Goal: Information Seeking & Learning: Understand process/instructions

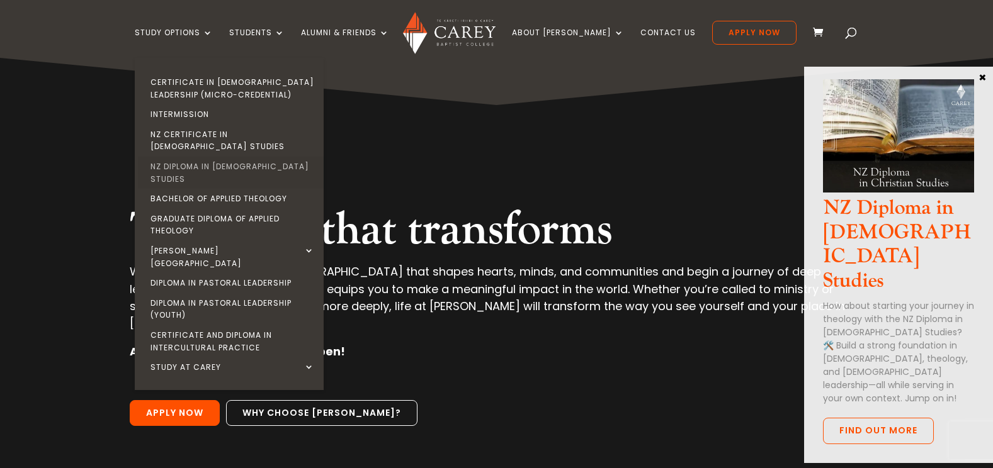
click at [213, 157] on link "NZ Diploma in [DEMOGRAPHIC_DATA] Studies" at bounding box center [232, 173] width 189 height 32
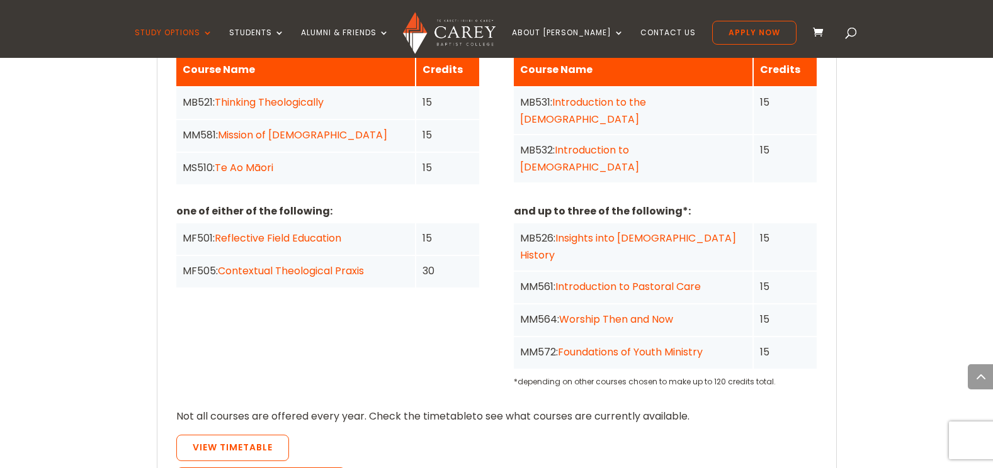
scroll to position [1133, 0]
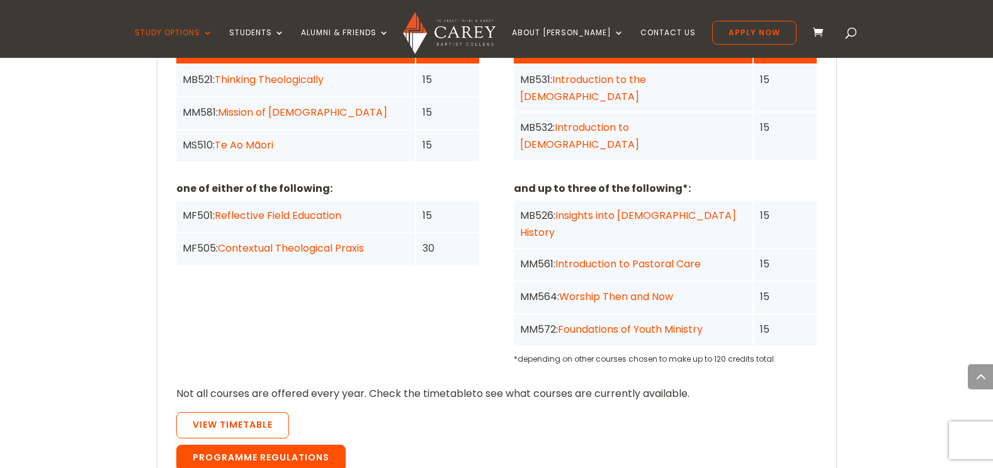
click at [307, 445] on link "Programme Regulations" at bounding box center [260, 458] width 169 height 26
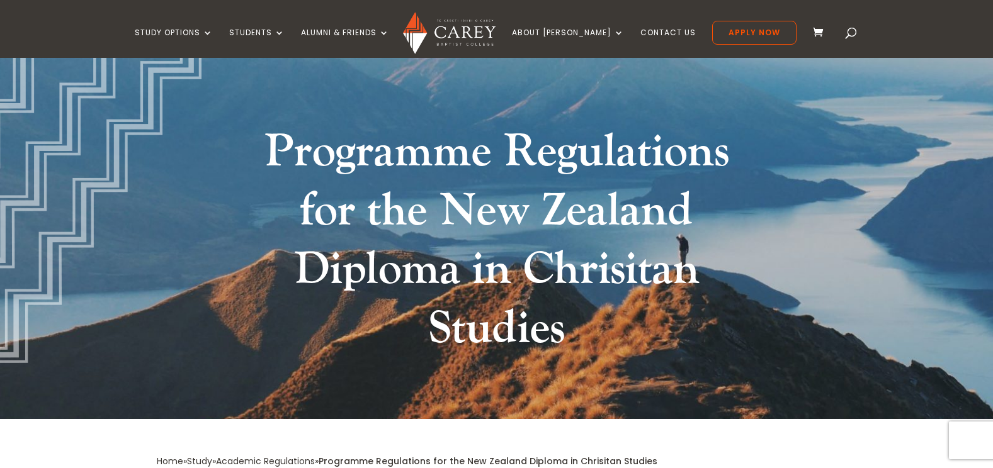
scroll to position [91, 0]
